Goal: Contribute content: Add original content to the website for others to see

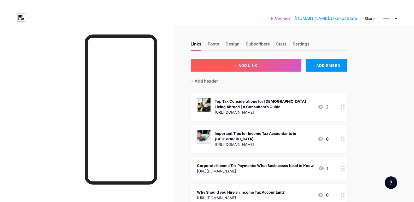
click at [237, 63] on span "+ ADD LINK" at bounding box center [246, 65] width 22 height 4
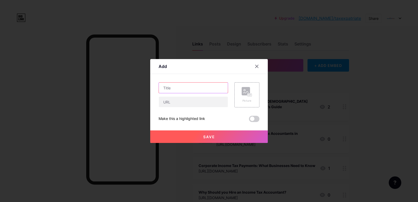
click at [172, 89] on input "text" at bounding box center [193, 88] width 69 height 10
paste input "Corporate Tax Services [GEOGRAPHIC_DATA]: Consulting, Advisory & Strategy"
type input "Corporate Tax Services [GEOGRAPHIC_DATA]: Consulting, Advisory & Strategy"
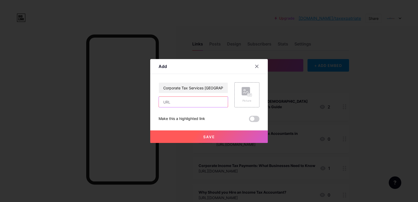
click at [171, 100] on input "text" at bounding box center [193, 102] width 69 height 10
paste input "[URL][DOMAIN_NAME]"
type input "[URL][DOMAIN_NAME]"
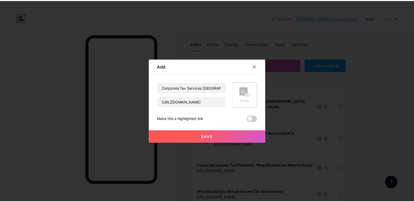
scroll to position [0, 0]
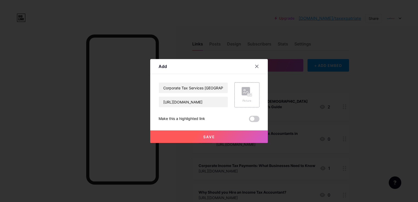
click at [201, 139] on button "Save" at bounding box center [209, 136] width 118 height 13
click at [254, 117] on span at bounding box center [254, 119] width 10 height 6
click at [249, 120] on input "checkbox" at bounding box center [249, 120] width 0 height 0
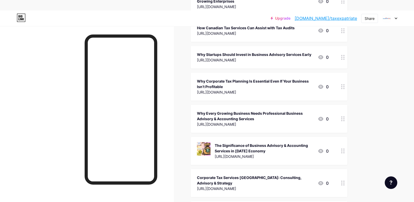
scroll to position [627, 0]
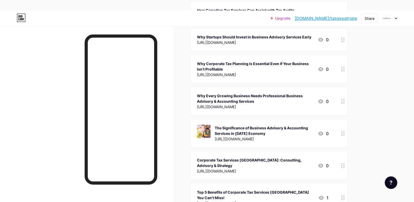
click at [274, 157] on div "Corporate Tax Services [GEOGRAPHIC_DATA]: Consulting, Advisory & Strategy" at bounding box center [255, 162] width 116 height 11
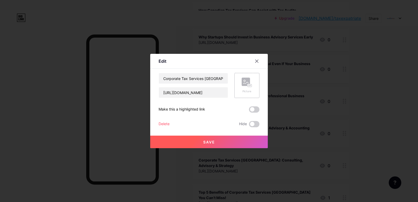
click at [241, 82] on div "Picture" at bounding box center [246, 85] width 25 height 25
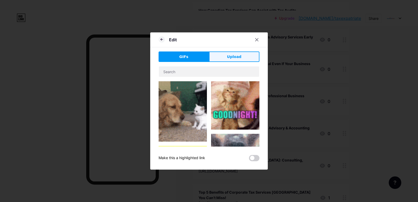
click at [242, 52] on button "Upload" at bounding box center [234, 56] width 50 height 10
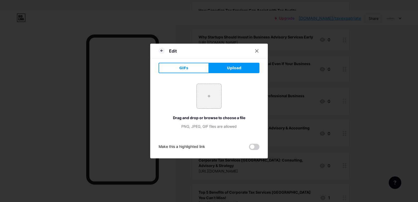
click at [230, 66] on span "Upload" at bounding box center [234, 67] width 14 height 5
click at [227, 69] on button "Upload" at bounding box center [234, 68] width 50 height 10
click at [226, 67] on button "Upload" at bounding box center [234, 68] width 50 height 10
click at [208, 98] on input "file" at bounding box center [209, 96] width 25 height 25
type input "C:\fakepath\Corporate Tax Services [GEOGRAPHIC_DATA]jpg"
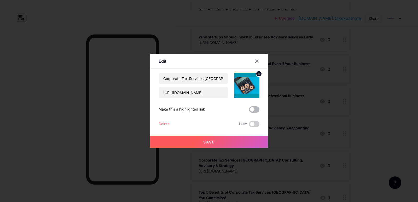
click at [256, 111] on span at bounding box center [254, 109] width 10 height 6
click at [249, 111] on input "checkbox" at bounding box center [249, 111] width 0 height 0
click at [217, 142] on button "Save" at bounding box center [209, 142] width 118 height 13
